Goal: Feedback & Contribution: Answer question/provide support

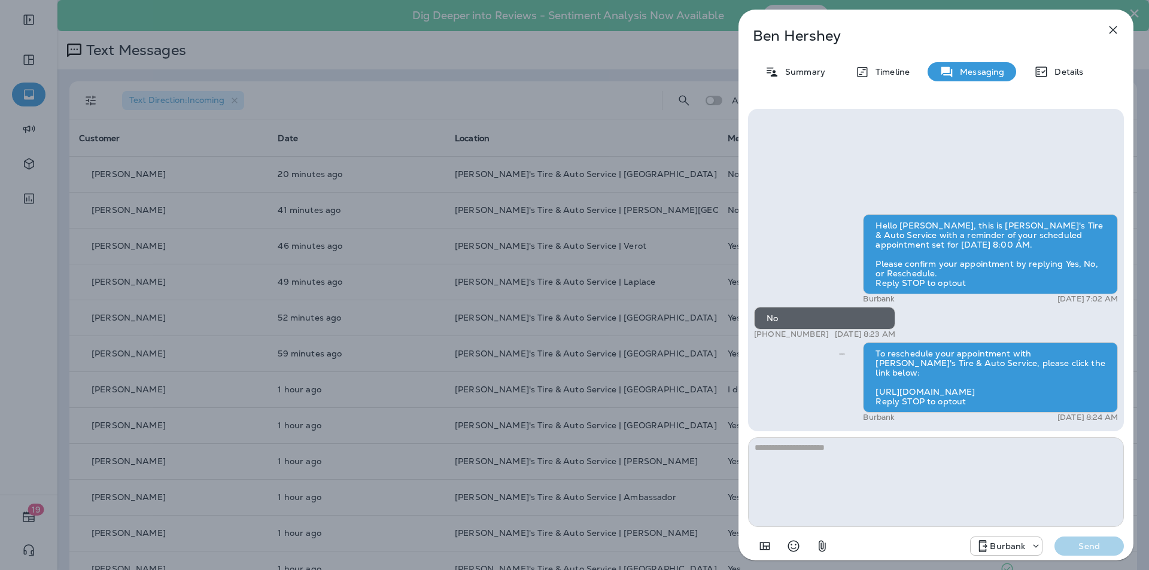
click at [1114, 31] on icon "button" at bounding box center [1114, 30] width 8 height 8
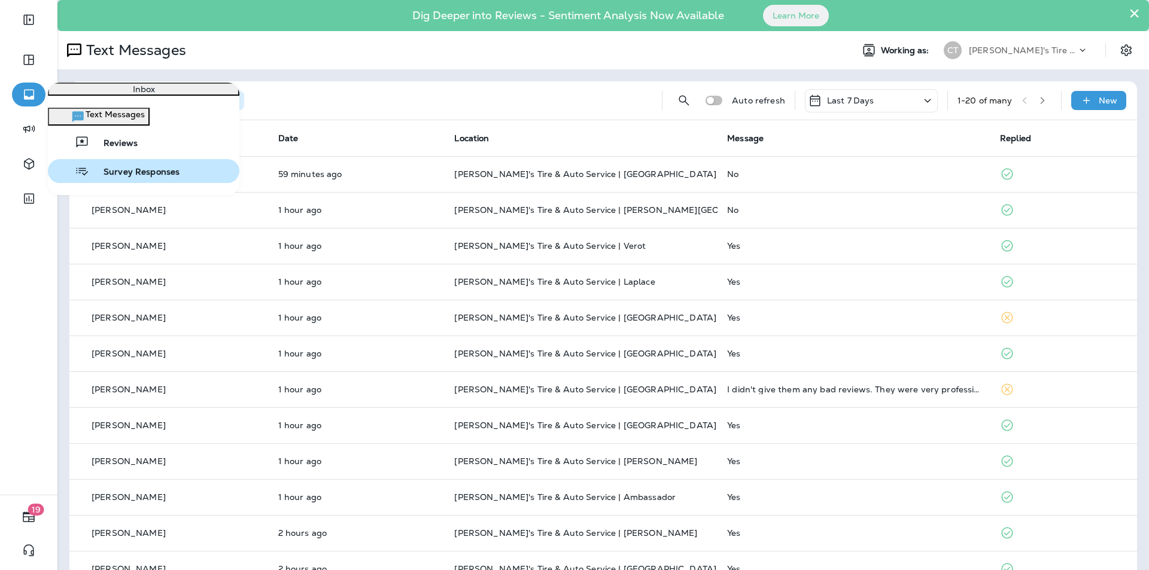
click at [120, 178] on span "Survey Responses" at bounding box center [134, 172] width 90 height 11
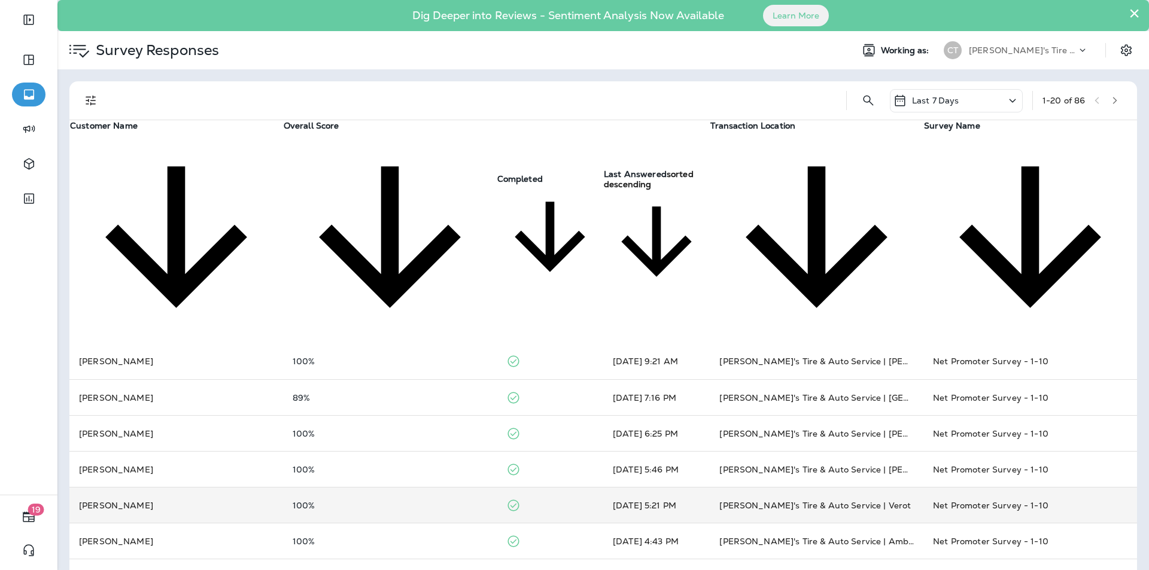
click at [425, 501] on div "100%" at bounding box center [390, 506] width 195 height 10
click at [17, 14] on icon "close" at bounding box center [11, 8] width 13 height 13
click at [450, 501] on div "100%" at bounding box center [390, 506] width 195 height 10
click at [447, 501] on div "100%" at bounding box center [390, 506] width 195 height 10
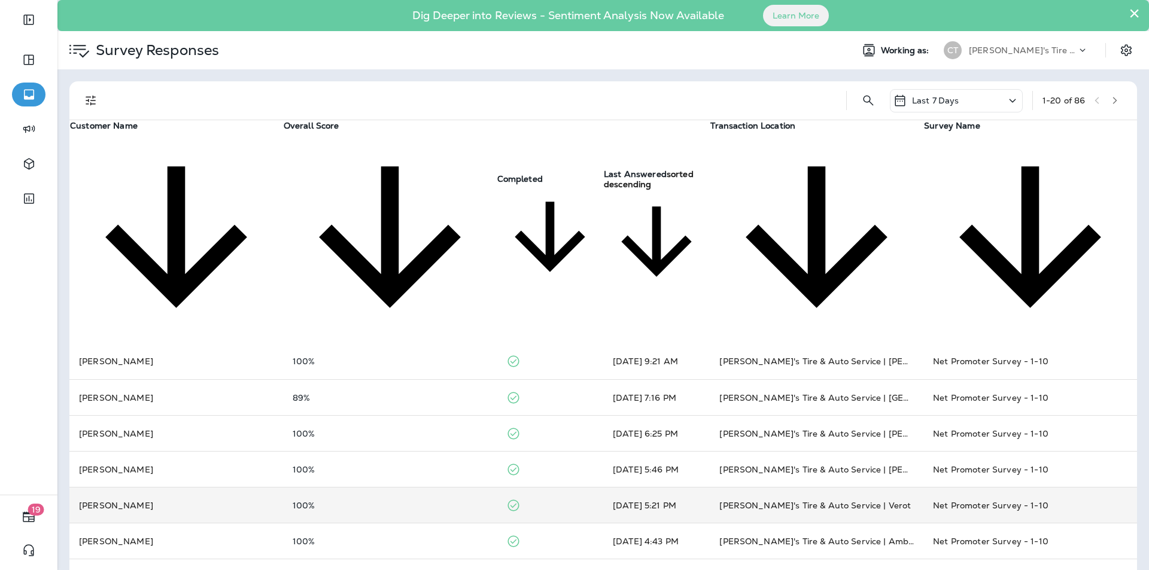
click at [17, 14] on icon "close" at bounding box center [11, 8] width 13 height 13
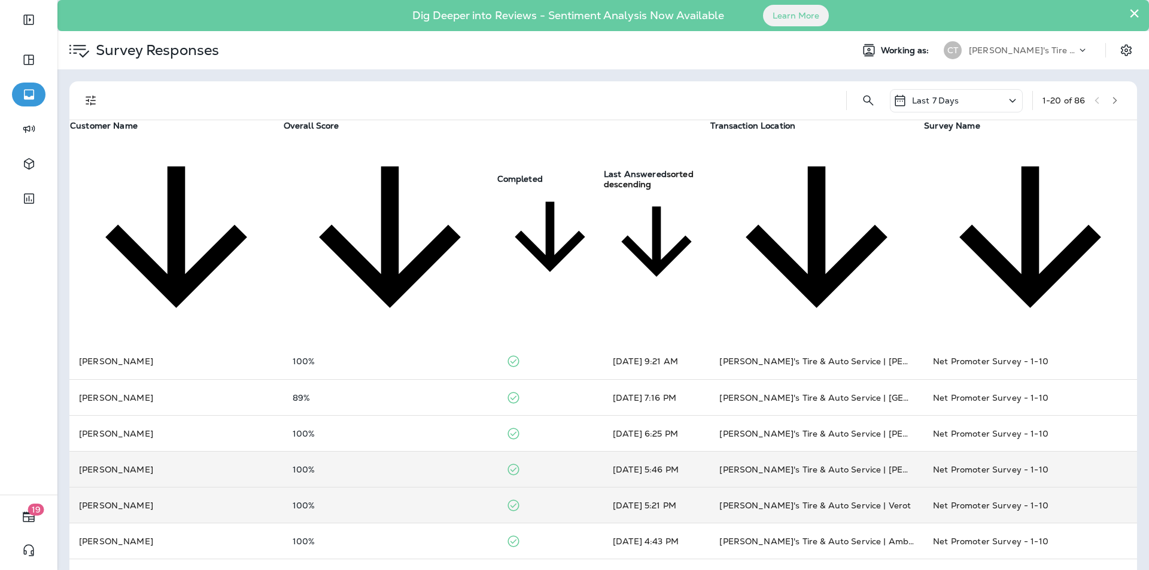
click at [443, 465] on div "100%" at bounding box center [390, 470] width 195 height 10
click at [17, 14] on icon "close" at bounding box center [11, 8] width 13 height 13
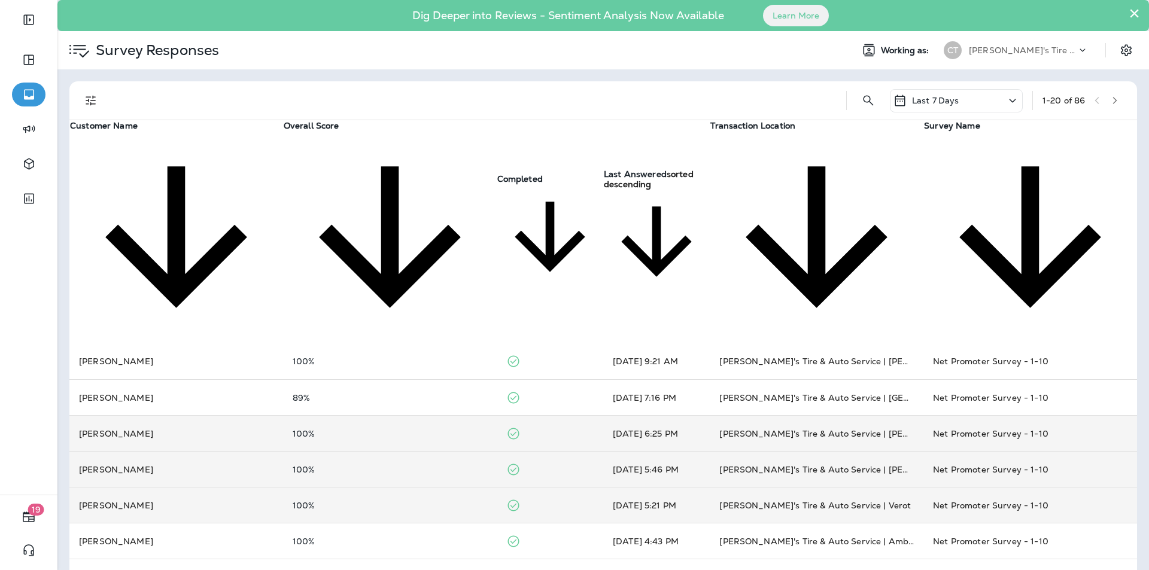
click at [433, 429] on div "100%" at bounding box center [390, 434] width 195 height 10
click at [17, 14] on icon "close" at bounding box center [11, 8] width 13 height 13
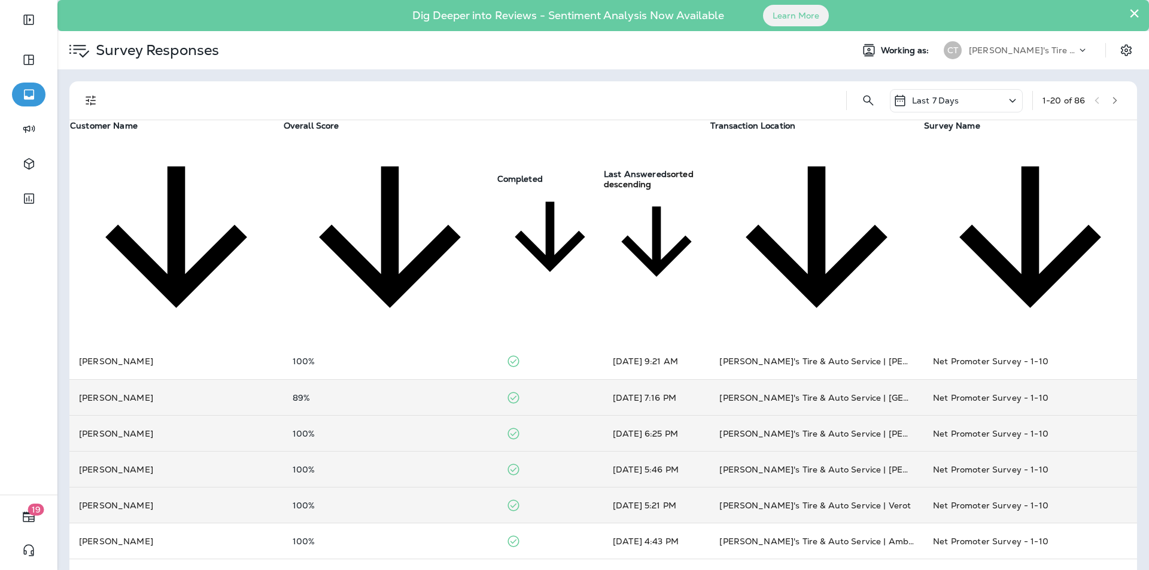
click at [437, 380] on td "89%" at bounding box center [390, 398] width 214 height 36
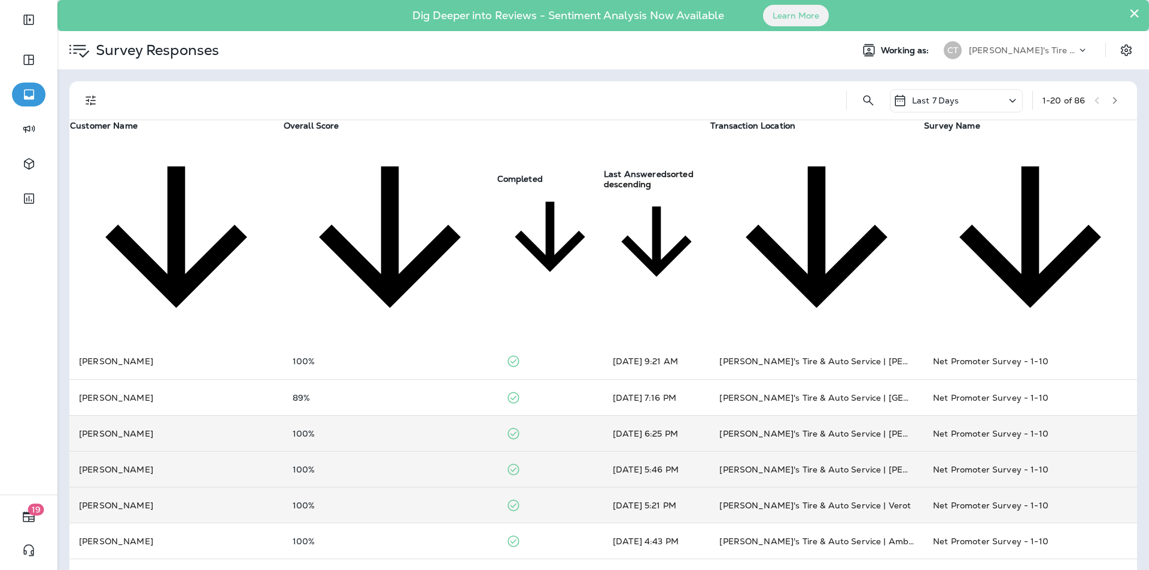
click at [17, 14] on icon "close" at bounding box center [11, 8] width 13 height 13
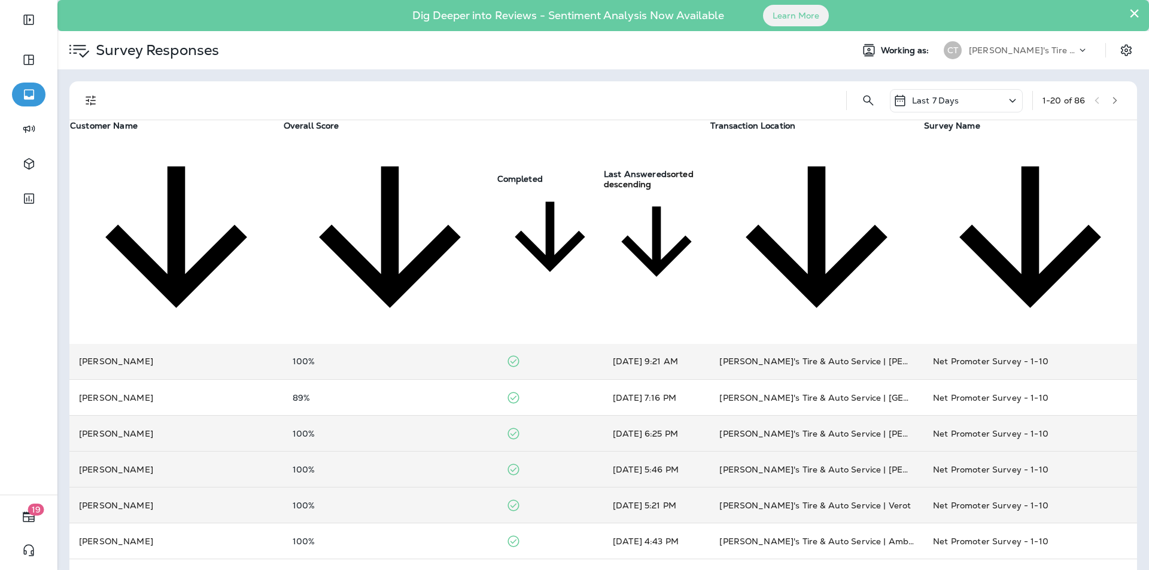
click at [428, 344] on td "100%" at bounding box center [390, 362] width 214 height 36
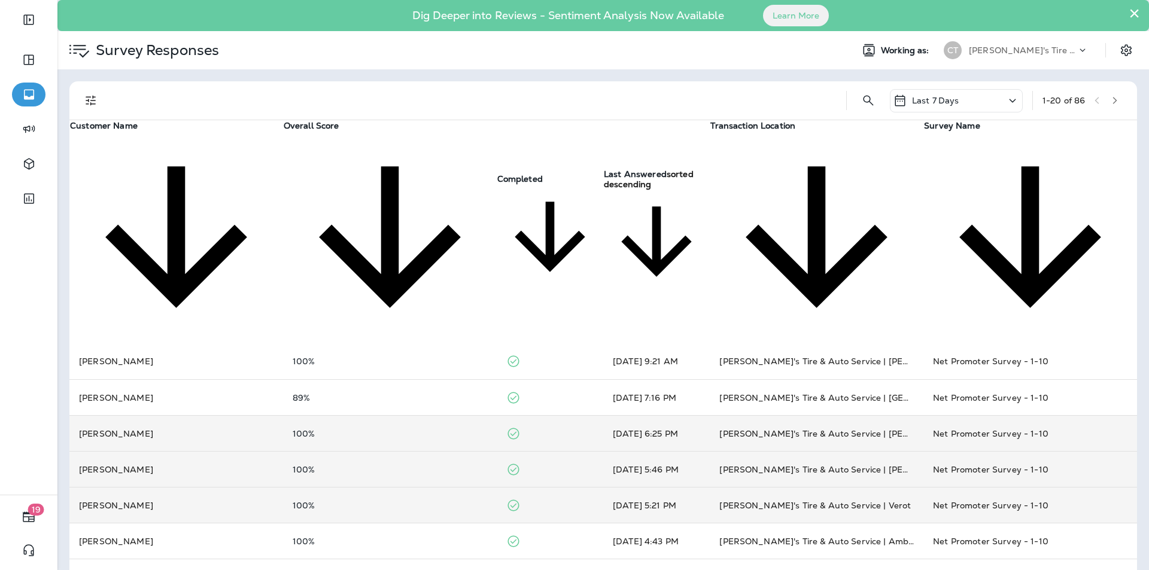
click at [14, 11] on icon "close" at bounding box center [10, 7] width 7 height 7
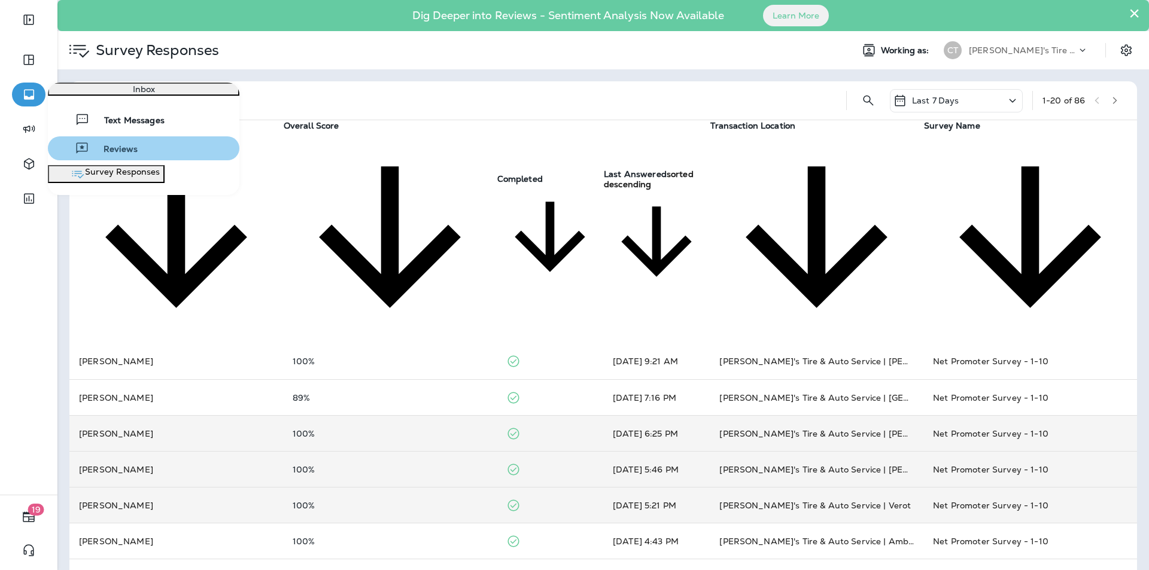
click at [104, 154] on div "Reviews" at bounding box center [95, 148] width 85 height 14
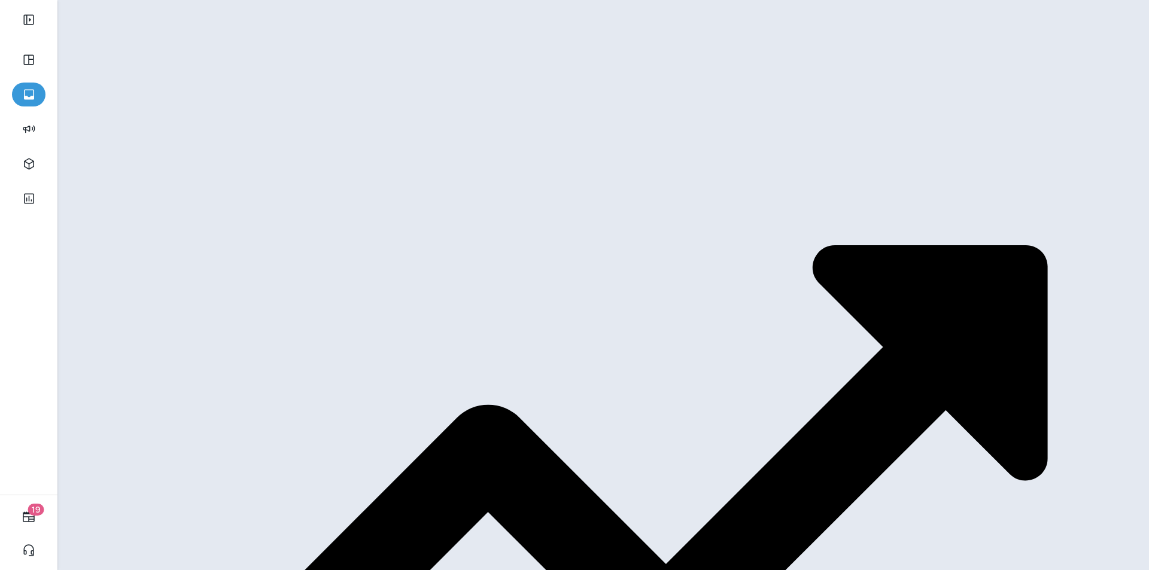
scroll to position [239, 0]
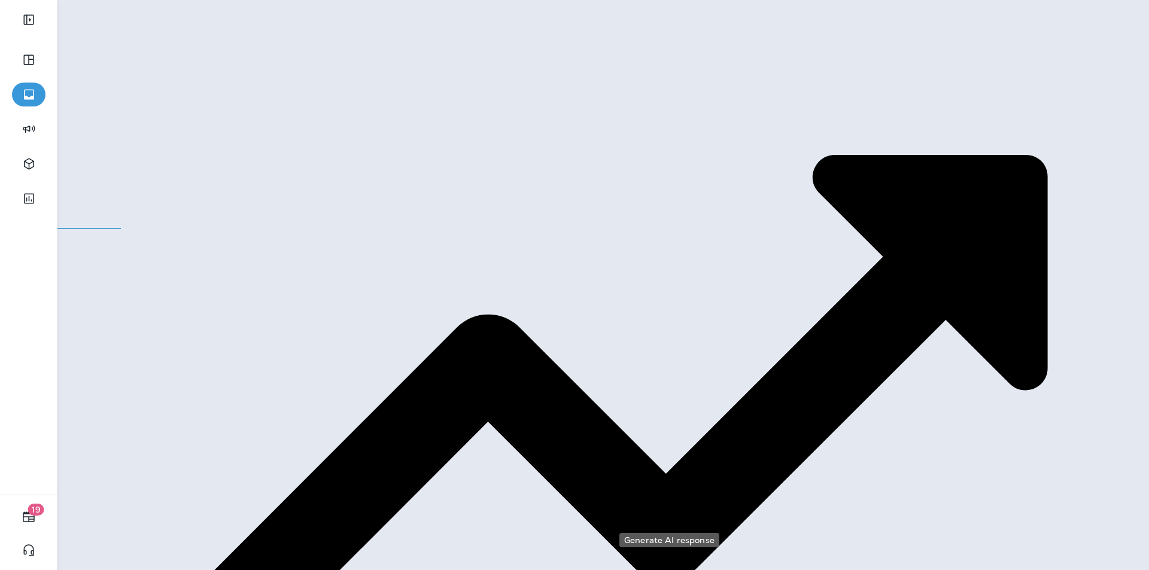
type textarea "**********"
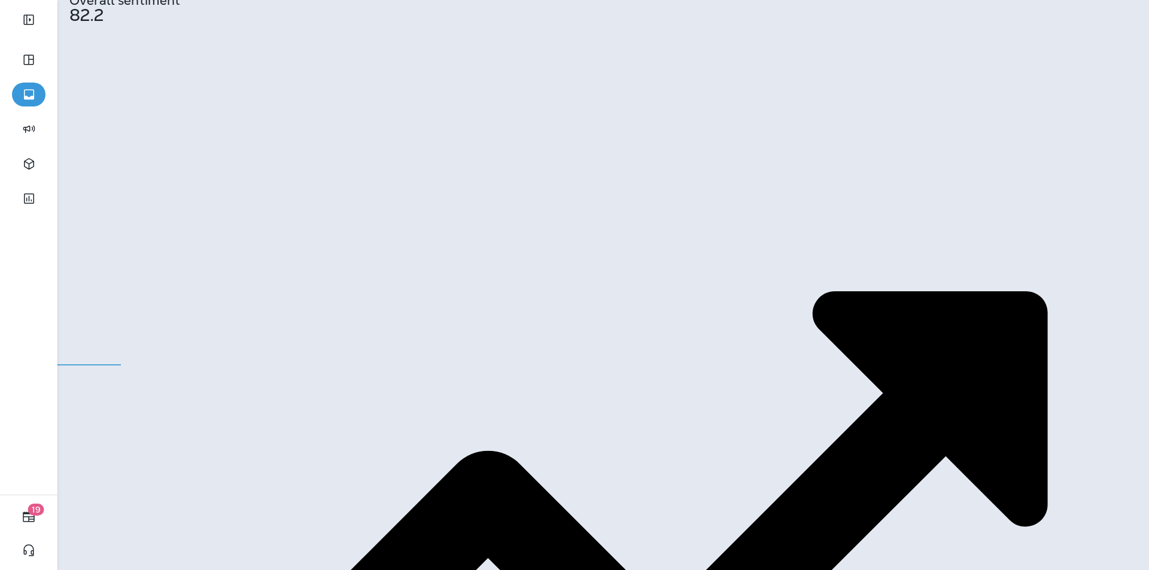
scroll to position [162, 0]
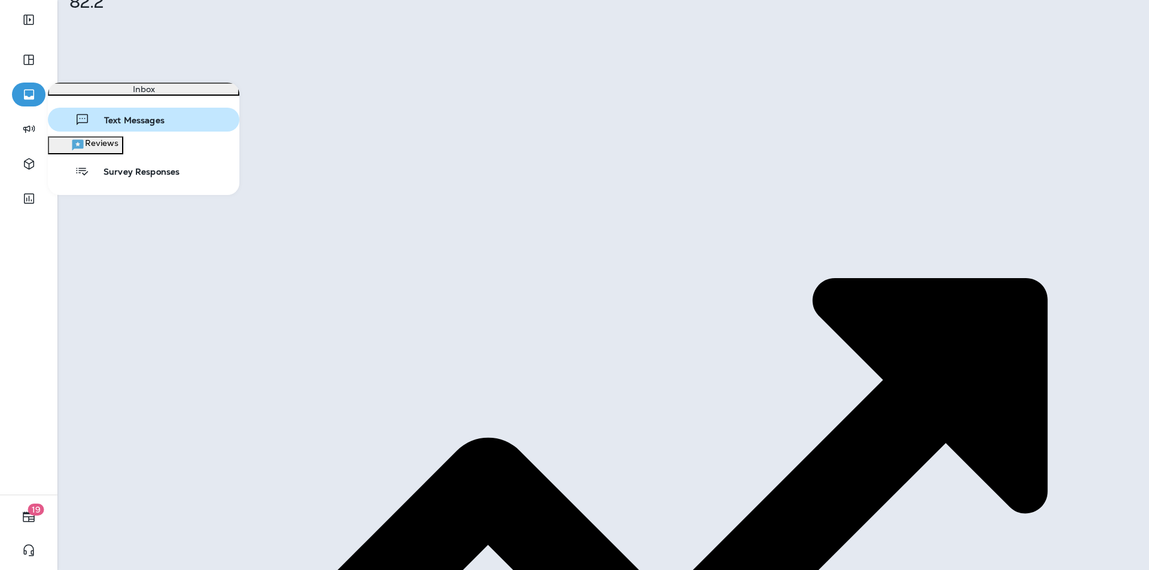
click at [111, 126] on span "Text Messages" at bounding box center [127, 121] width 75 height 11
